Goal: Task Accomplishment & Management: Use online tool/utility

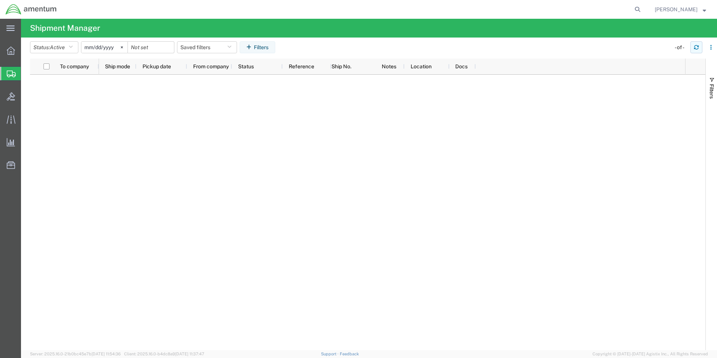
click at [694, 47] on icon "button" at bounding box center [696, 46] width 4 height 2
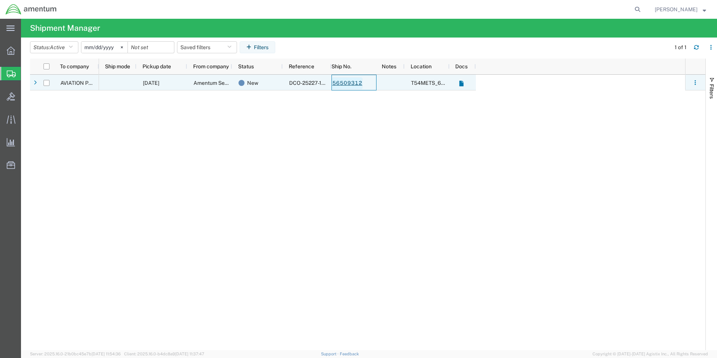
click at [348, 79] on link "56509312" at bounding box center [347, 83] width 31 height 12
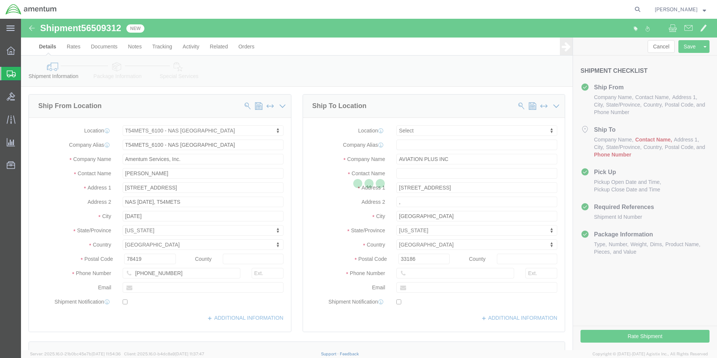
select select "67191"
select select
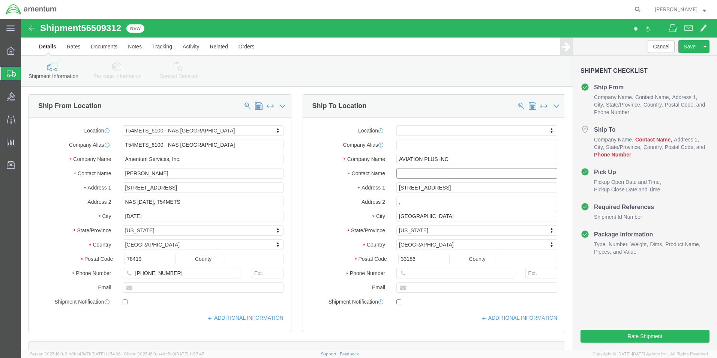
click input "text"
type input "edd"
click p "- AVIATION PLUS INC - ([PERSON_NAME]) [STREET_ADDRESS]"
select select "FL"
type input "[PERSON_NAME]"
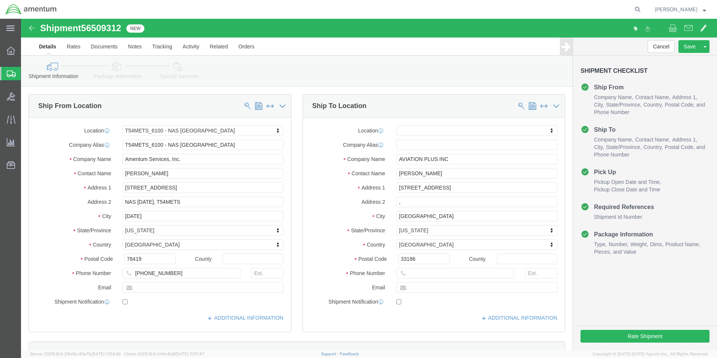
click div "Cancel Save Assign To Clone Shipment Save As Template Shipment Checklist Ship F…"
click div "Rate Shipment"
click button "Rate Shipment"
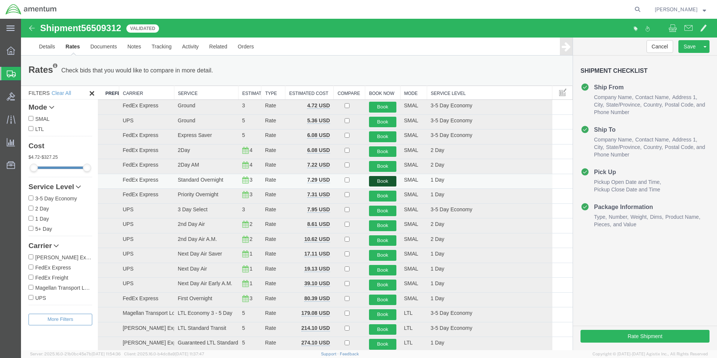
click at [372, 183] on button "Book" at bounding box center [383, 181] width 28 height 11
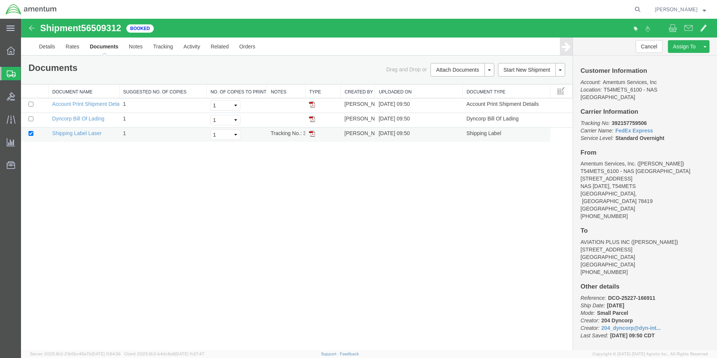
drag, startPoint x: 310, startPoint y: 133, endPoint x: 311, endPoint y: 139, distance: 6.0
click at [310, 133] on img at bounding box center [312, 133] width 6 height 6
click at [33, 27] on img at bounding box center [31, 28] width 9 height 9
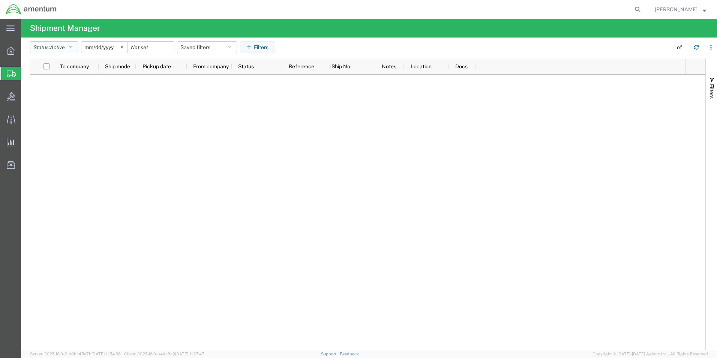
click at [73, 46] on icon "button" at bounding box center [71, 47] width 4 height 5
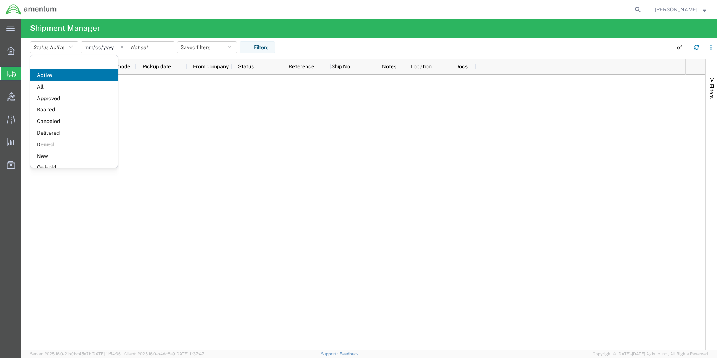
drag, startPoint x: 49, startPoint y: 86, endPoint x: 175, endPoint y: 62, distance: 129.0
click at [49, 85] on span "All" at bounding box center [73, 87] width 87 height 12
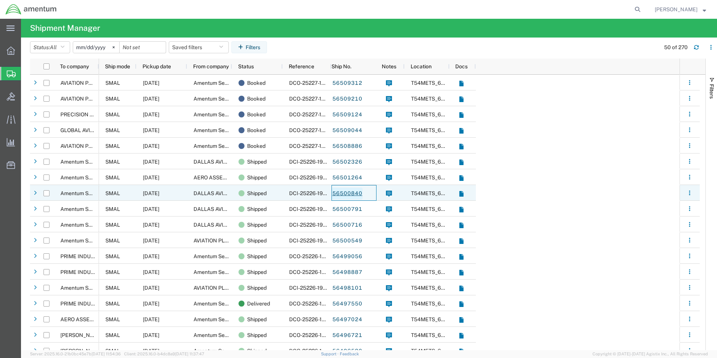
click at [346, 195] on link "56500840" at bounding box center [347, 193] width 31 height 12
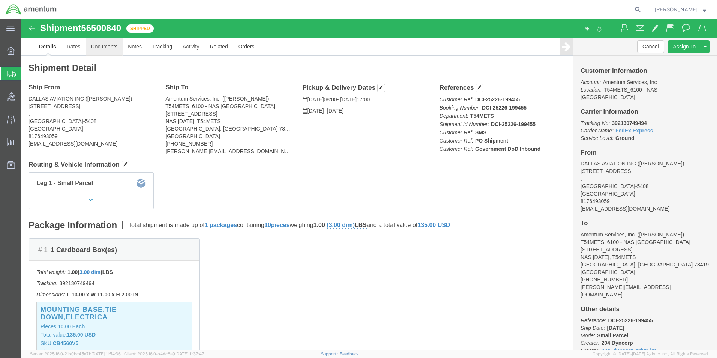
click link "Documents"
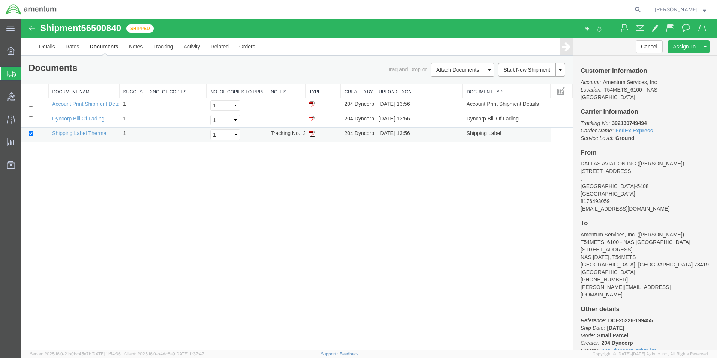
click at [311, 136] on img at bounding box center [312, 133] width 6 height 6
click at [30, 27] on img at bounding box center [31, 28] width 9 height 9
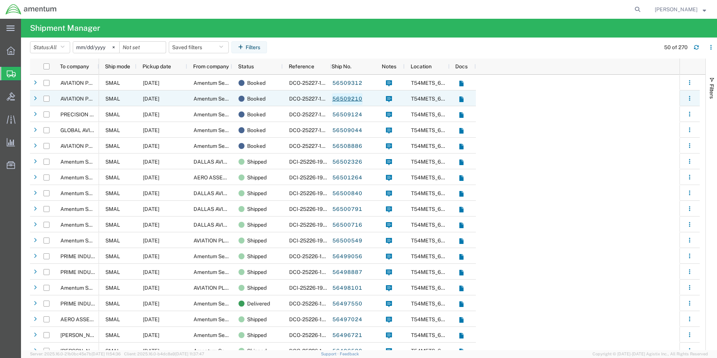
click at [343, 98] on link "56509210" at bounding box center [347, 99] width 31 height 12
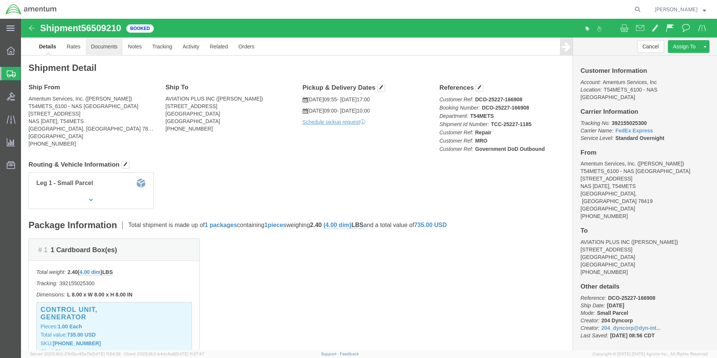
click link "Documents"
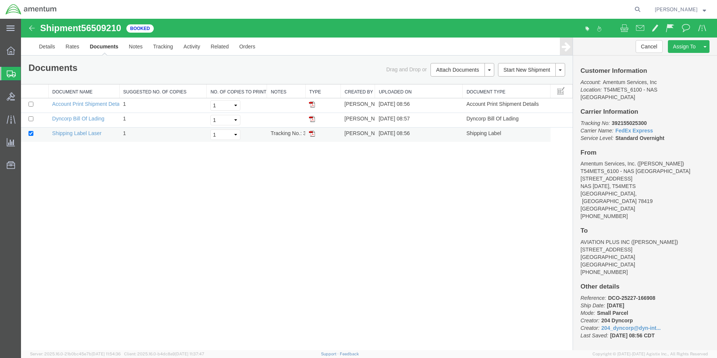
click at [314, 133] on img at bounding box center [312, 133] width 6 height 6
click at [10, 73] on icon at bounding box center [11, 73] width 9 height 7
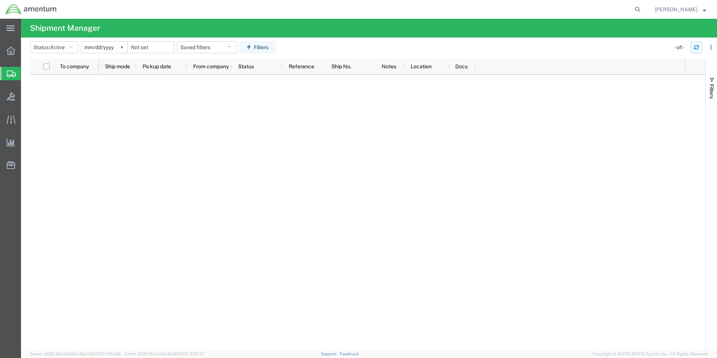
click at [697, 51] on button "button" at bounding box center [696, 47] width 12 height 12
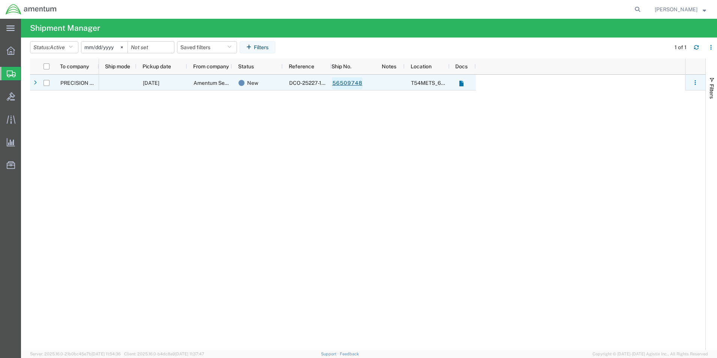
click at [358, 84] on link "56509748" at bounding box center [347, 83] width 31 height 12
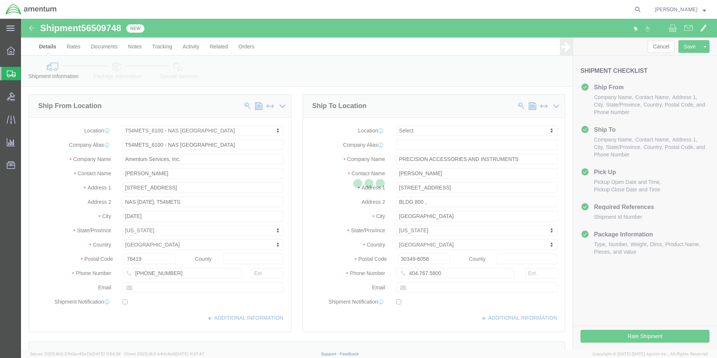
select select "67191"
select select
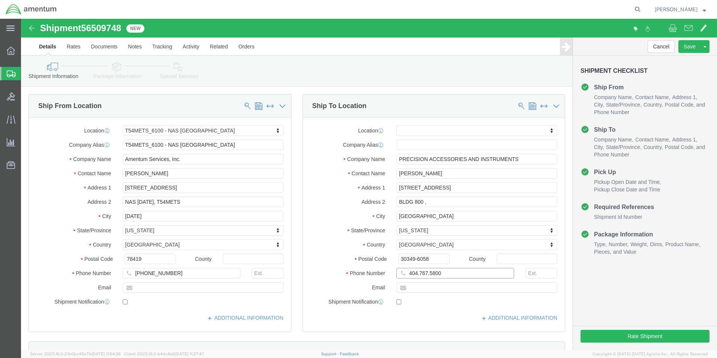
click input "404.767.5800"
click input "404-767.5800"
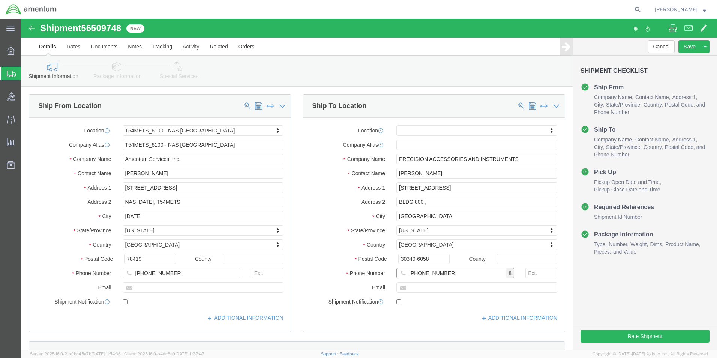
type input "[PHONE_NUMBER]"
click div "Cancel Save Assign To Clone Shipment Save As Template Shipment Checklist Ship F…"
click button "Rate Shipment"
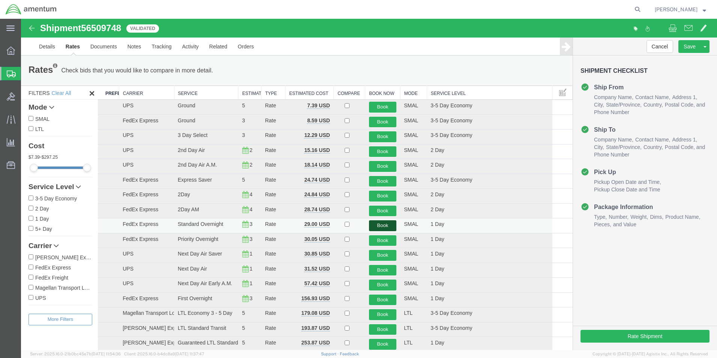
click at [381, 225] on button "Book" at bounding box center [383, 225] width 28 height 11
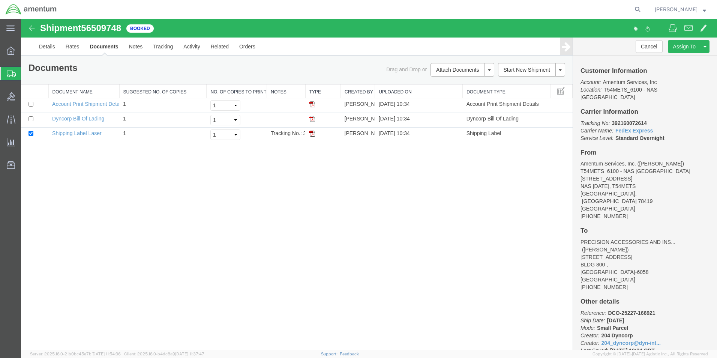
drag, startPoint x: 309, startPoint y: 134, endPoint x: 318, endPoint y: 202, distance: 68.8
click at [309, 134] on img at bounding box center [312, 133] width 6 height 6
drag, startPoint x: 310, startPoint y: 136, endPoint x: 591, endPoint y: 70, distance: 288.5
click at [310, 136] on img at bounding box center [312, 133] width 6 height 6
click at [312, 133] on img at bounding box center [312, 133] width 6 height 6
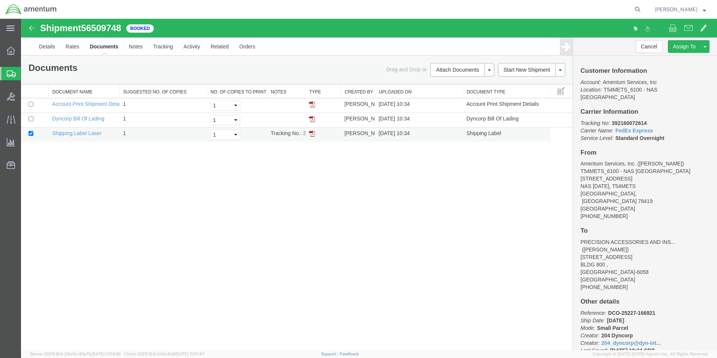
click at [314, 133] on img at bounding box center [312, 133] width 6 height 6
